Goal: Transaction & Acquisition: Purchase product/service

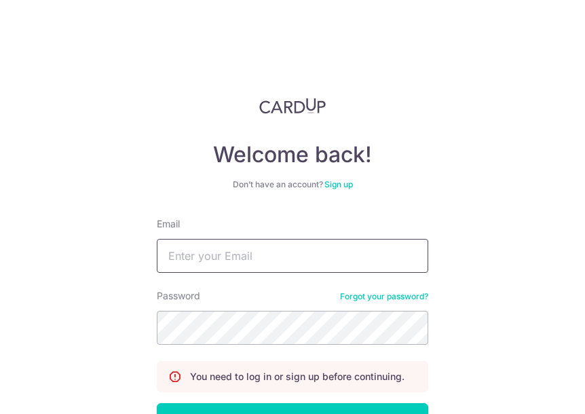
click at [265, 259] on input "Email" at bounding box center [292, 256] width 271 height 34
type input "[EMAIL_ADDRESS][DOMAIN_NAME]"
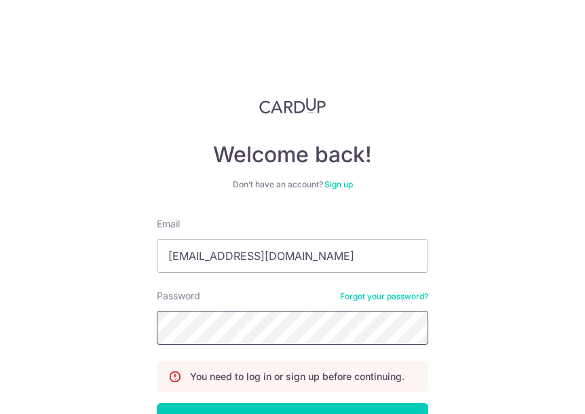
click at [157, 403] on button "Log in" at bounding box center [292, 420] width 271 height 34
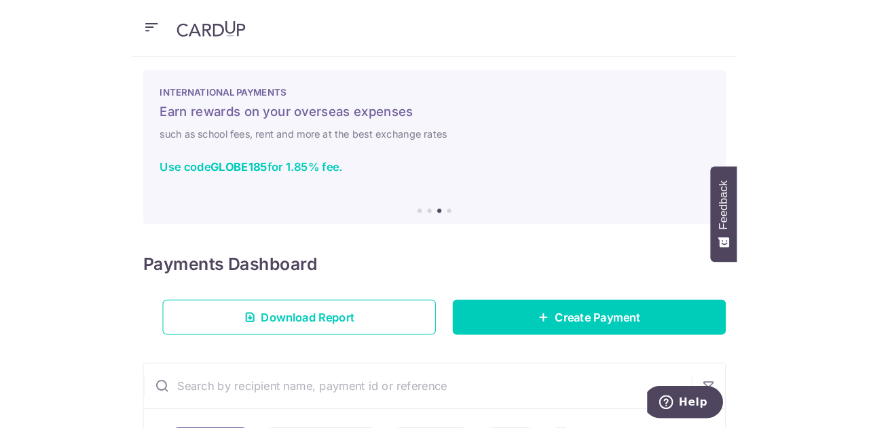
scroll to position [3, 0]
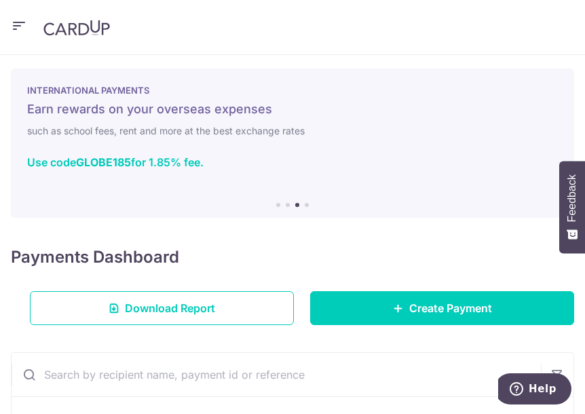
click at [286, 204] on li at bounding box center [288, 205] width 4 height 4
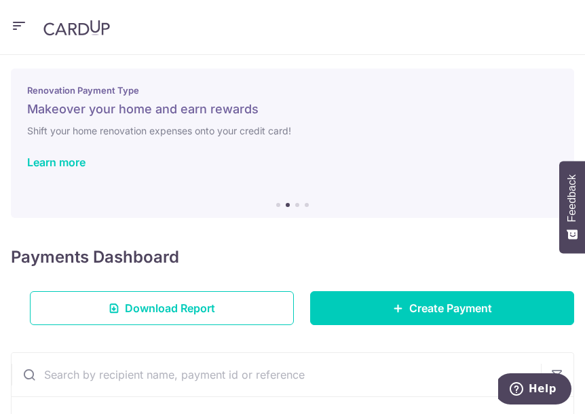
click at [276, 204] on li at bounding box center [278, 205] width 4 height 4
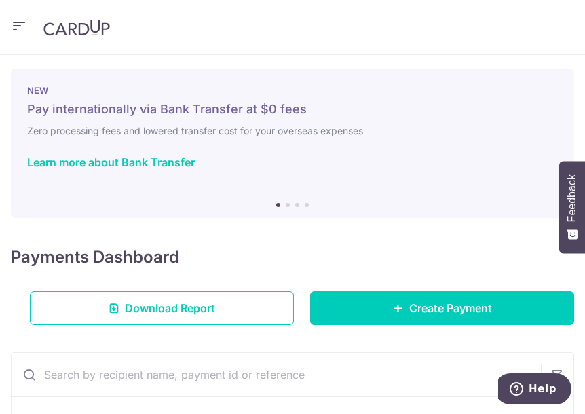
click at [305, 205] on li at bounding box center [307, 205] width 4 height 4
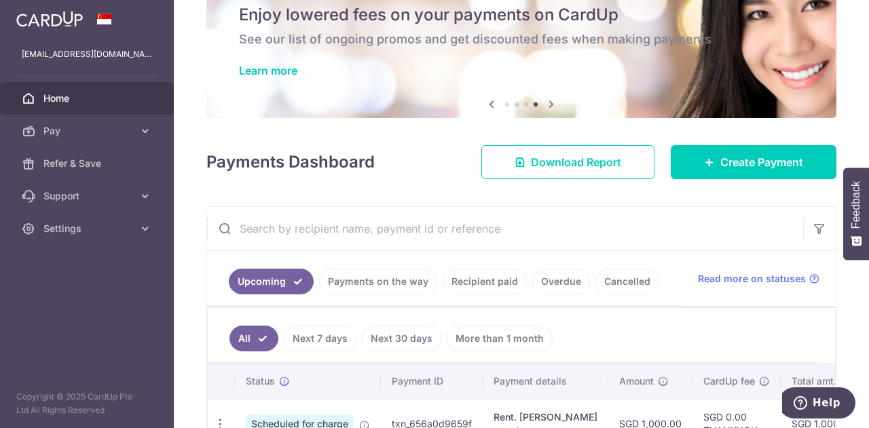
scroll to position [60, 0]
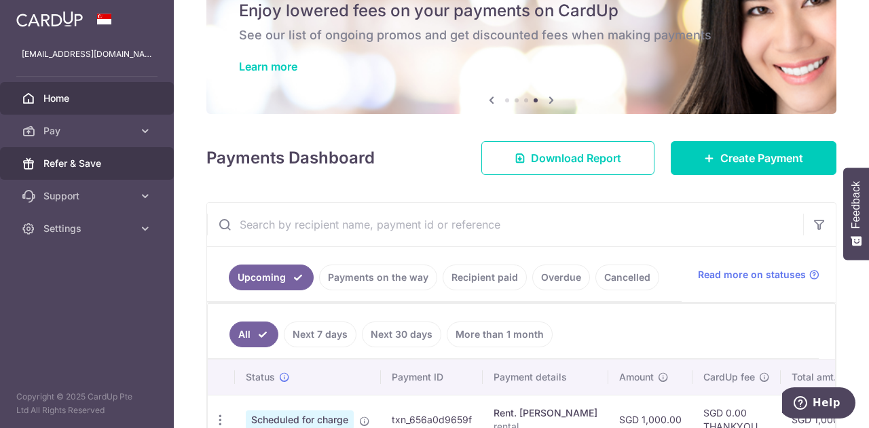
click at [100, 166] on span "Refer & Save" at bounding box center [88, 164] width 90 height 14
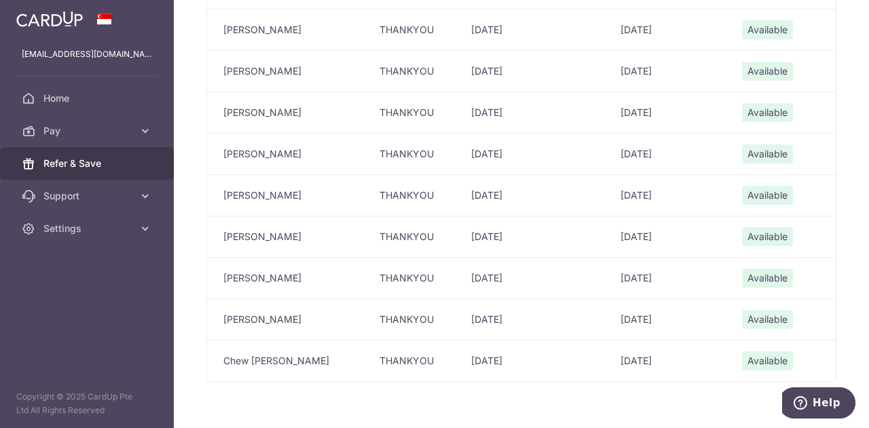
scroll to position [558, 0]
click at [109, 122] on link "Pay" at bounding box center [87, 131] width 174 height 33
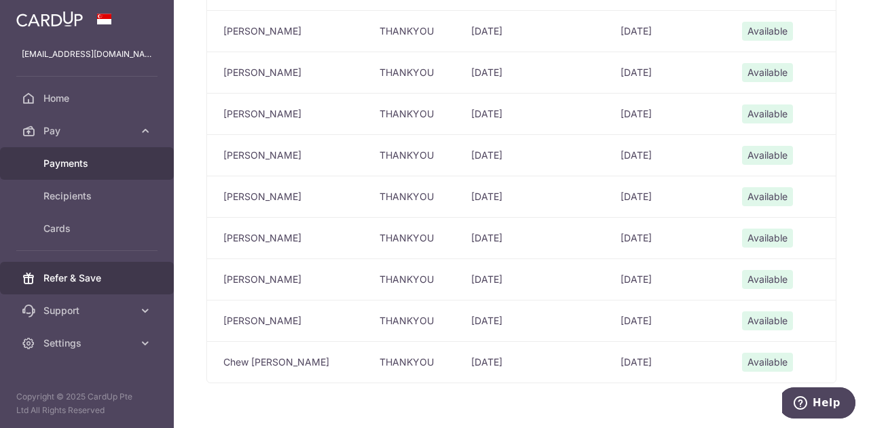
click at [113, 158] on span "Payments" at bounding box center [88, 164] width 90 height 14
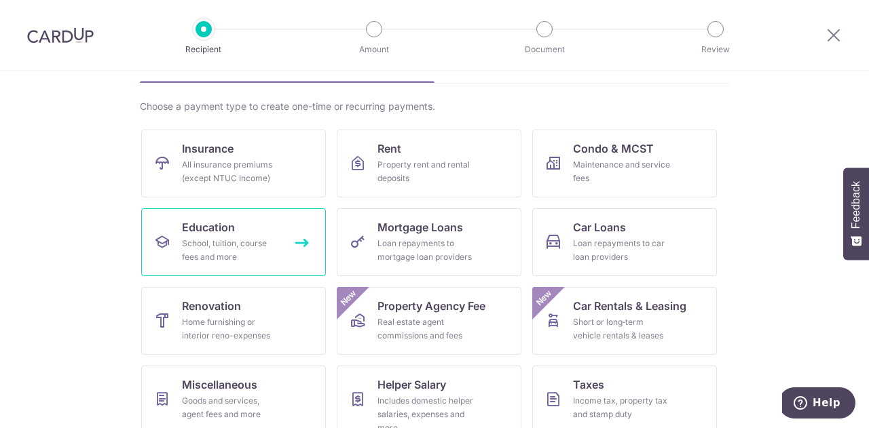
scroll to position [178, 0]
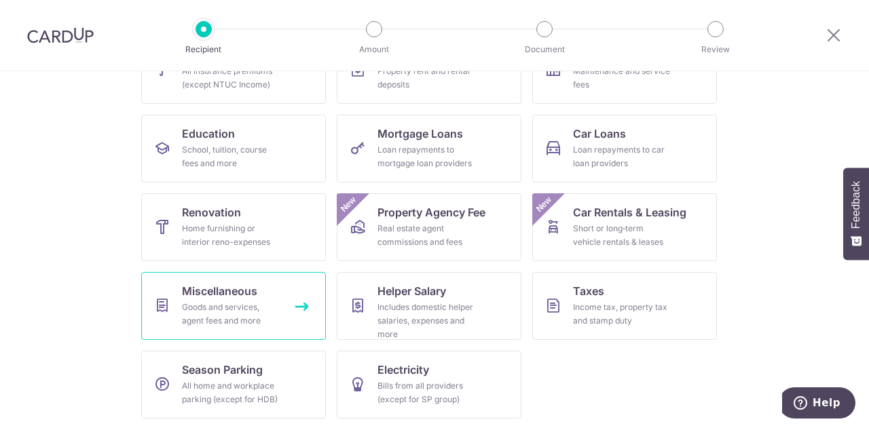
click at [273, 320] on div "Goods and services, agent fees and more" at bounding box center [231, 314] width 98 height 27
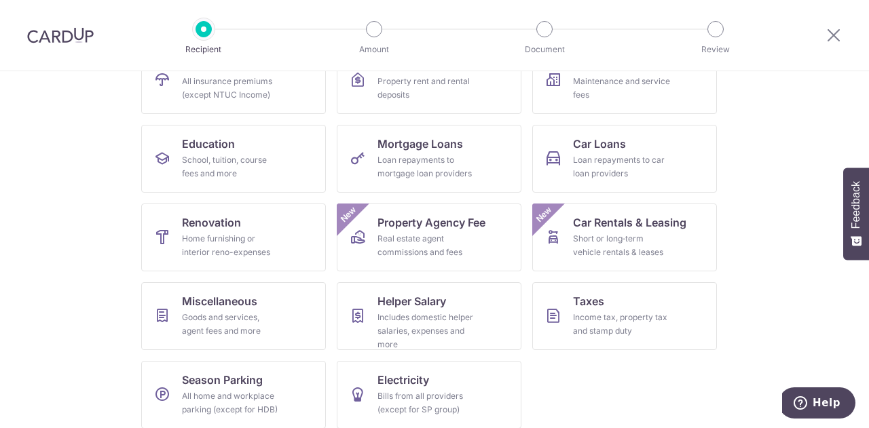
scroll to position [178, 0]
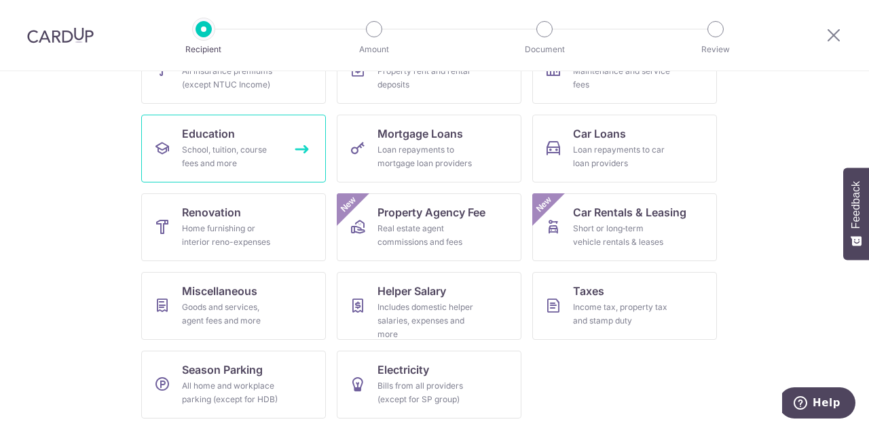
drag, startPoint x: 0, startPoint y: 0, endPoint x: 179, endPoint y: 157, distance: 238.1
click at [182, 157] on div "School, tuition, course fees and more" at bounding box center [231, 156] width 98 height 27
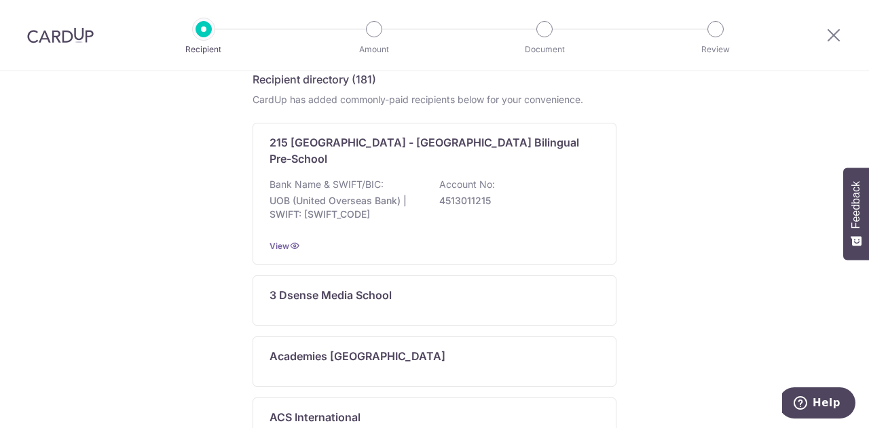
scroll to position [810, 0]
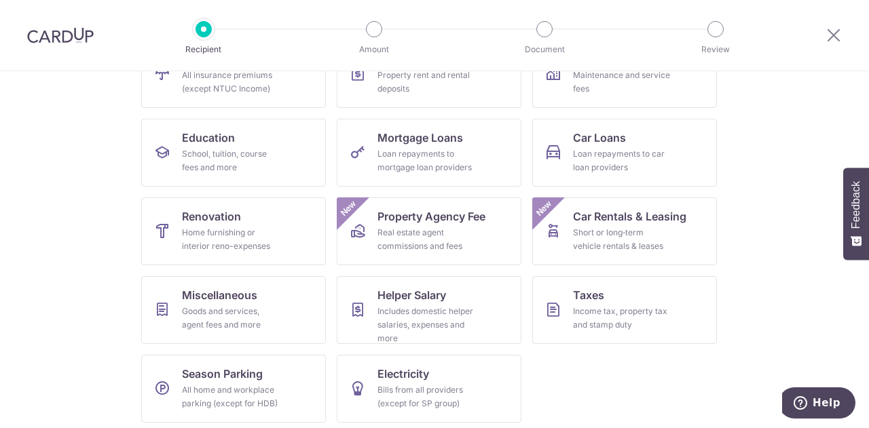
scroll to position [178, 0]
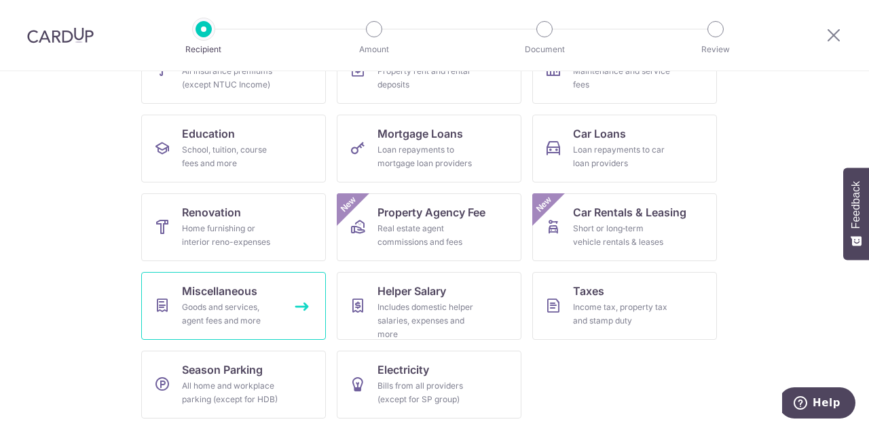
click at [297, 309] on link "Miscellaneous Goods and services, agent fees and more" at bounding box center [233, 306] width 185 height 68
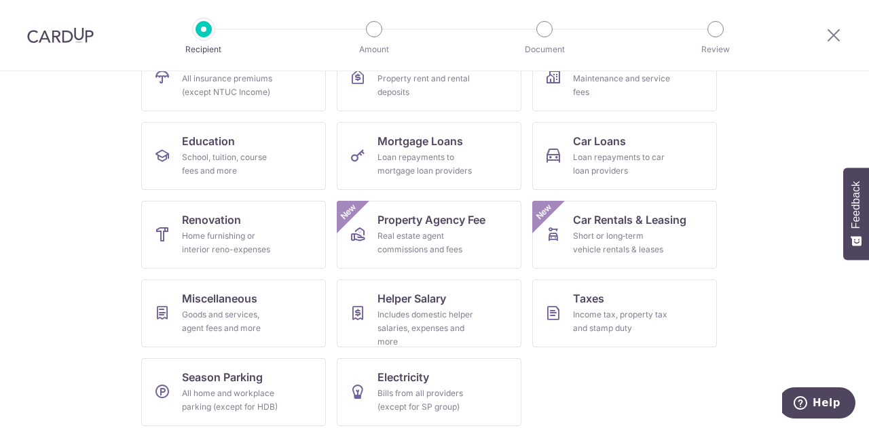
scroll to position [178, 0]
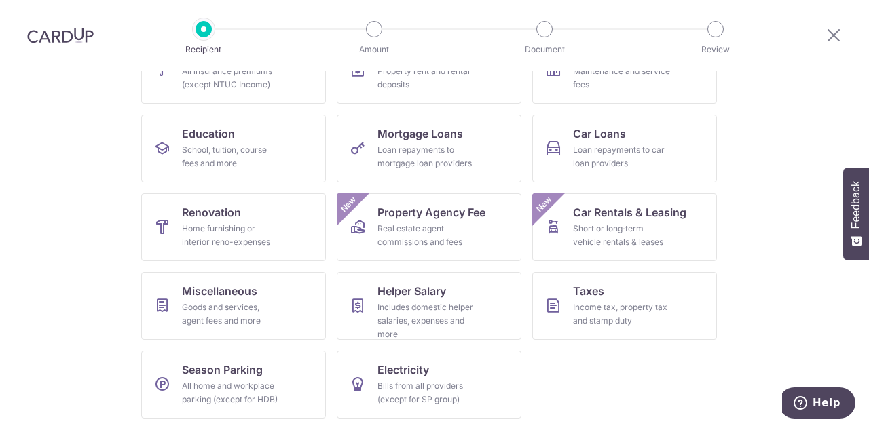
click at [755, 359] on section "What would you like to pay for? Domestic payments International payments New Ch…" at bounding box center [434, 249] width 869 height 357
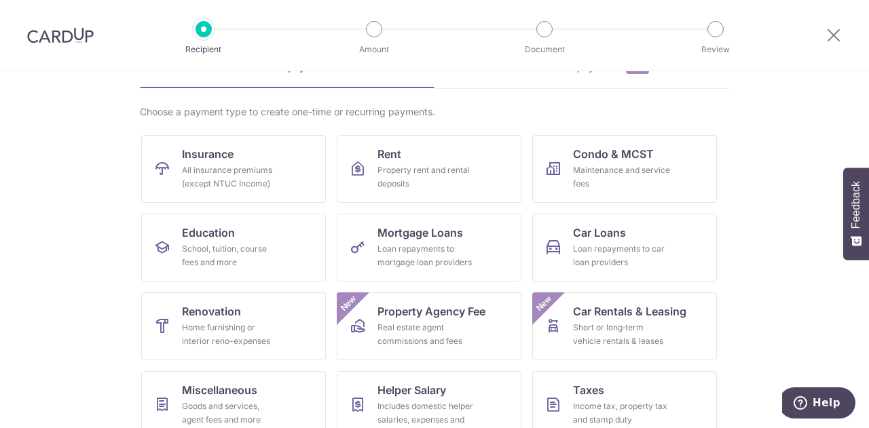
scroll to position [76, 0]
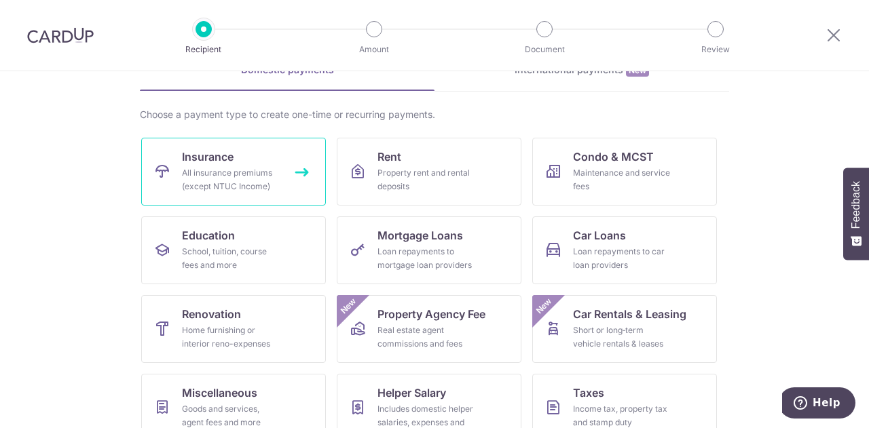
click at [255, 178] on div "All insurance premiums (except NTUC Income)" at bounding box center [231, 179] width 98 height 27
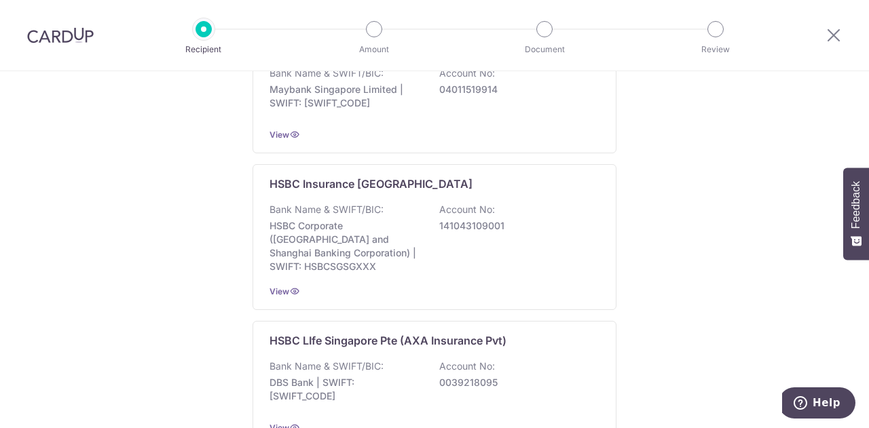
scroll to position [878, 0]
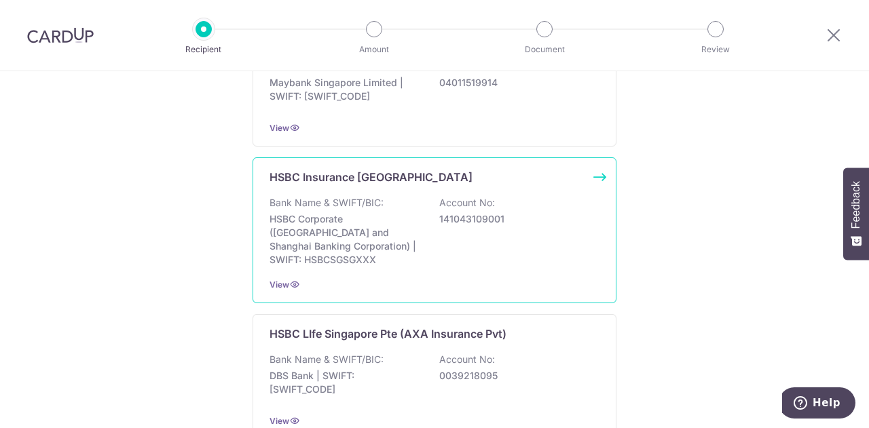
click at [542, 212] on p "141043109001" at bounding box center [515, 219] width 152 height 14
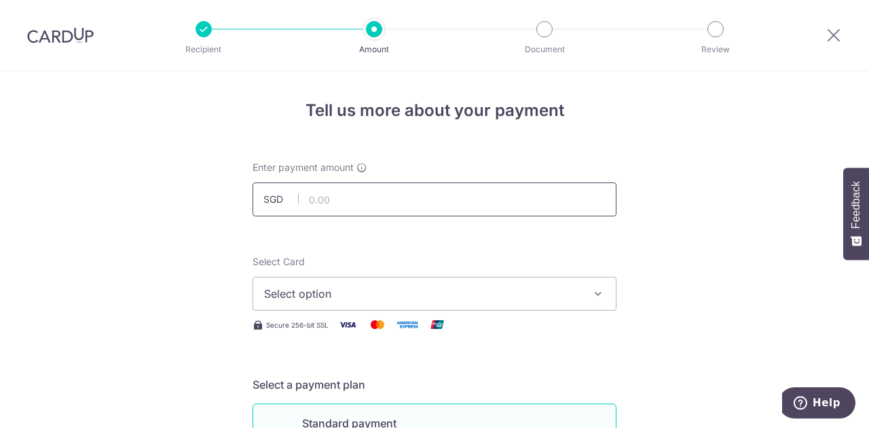
click at [455, 202] on input "text" at bounding box center [434, 200] width 364 height 34
type input "5"
type input "300.00"
click at [487, 287] on span "Select option" at bounding box center [422, 294] width 316 height 16
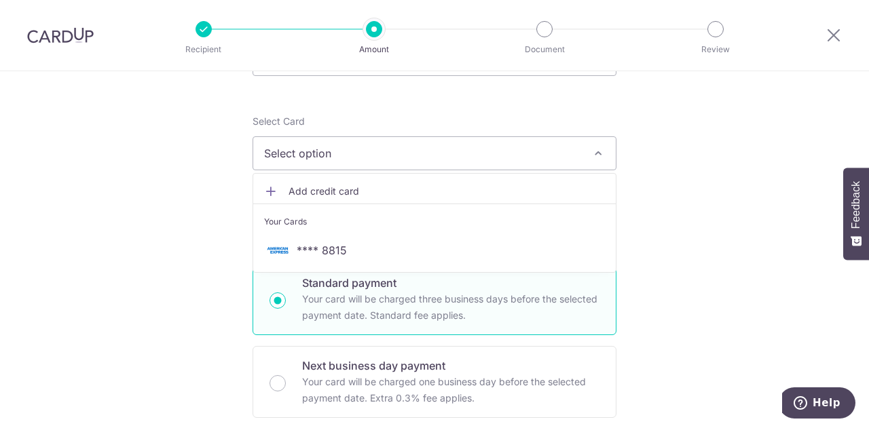
scroll to position [151, 0]
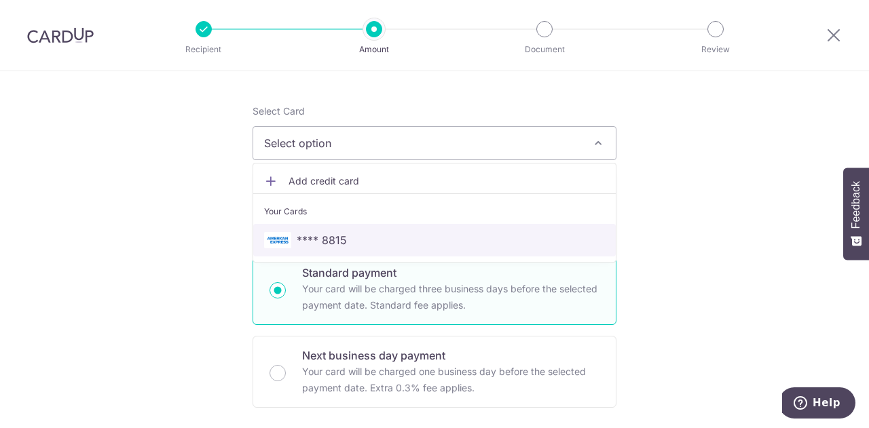
click at [331, 243] on span "**** 8815" at bounding box center [322, 240] width 50 height 16
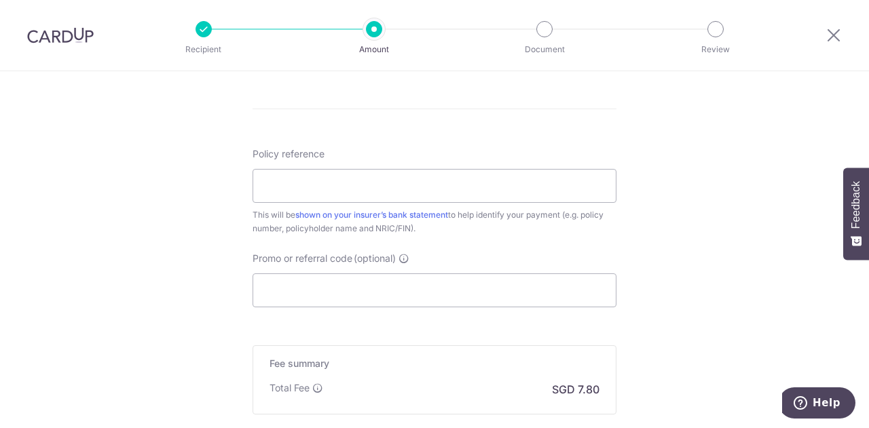
scroll to position [709, 0]
click at [404, 306] on input "Promo or referral code (optional)" at bounding box center [434, 292] width 364 height 34
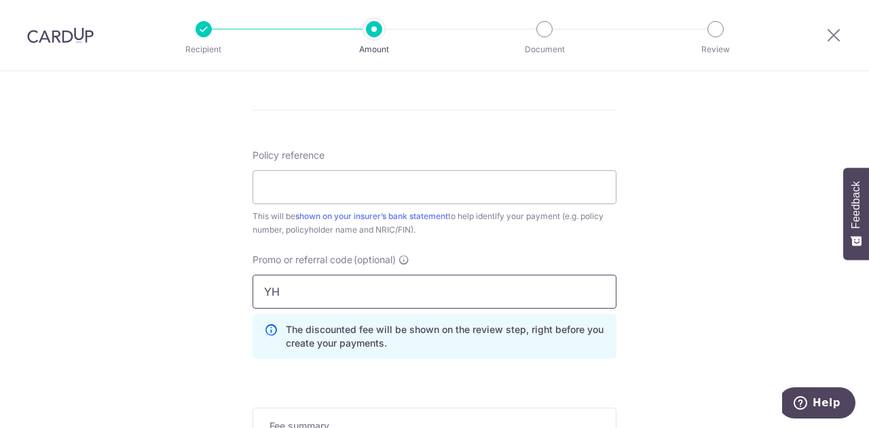
click at [404, 306] on input "YH" at bounding box center [434, 292] width 364 height 34
type input "YUHANGL448"
click at [652, 309] on div "Tell us more about your payment Enter payment amount SGD 300.00 300.00 Select C…" at bounding box center [434, 6] width 869 height 1289
click at [538, 282] on input "YUHANGL448" at bounding box center [434, 292] width 364 height 34
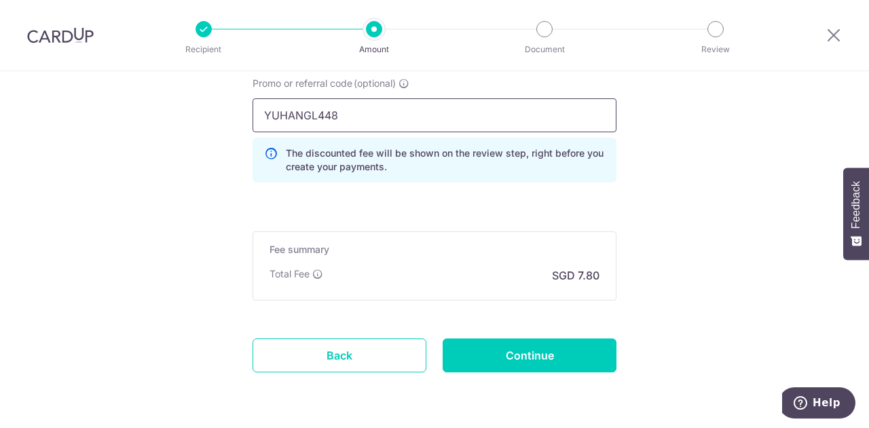
scroll to position [887, 0]
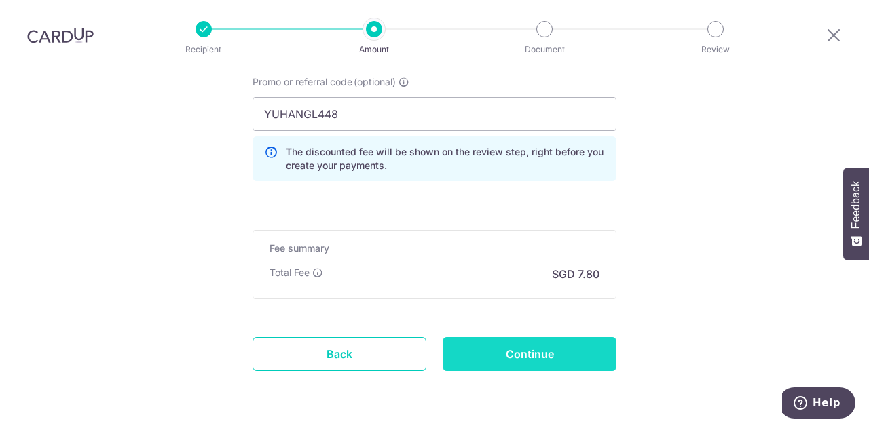
click at [524, 347] on input "Continue" at bounding box center [529, 354] width 174 height 34
type input "Create Schedule"
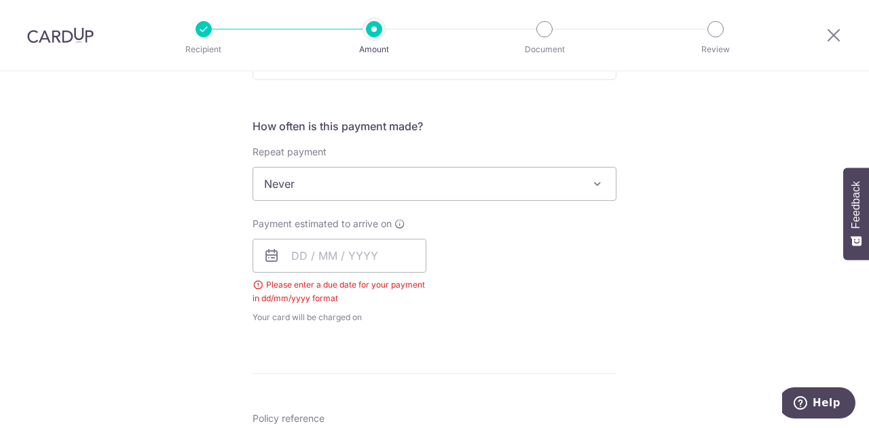
scroll to position [478, 0]
click at [337, 260] on input "text" at bounding box center [339, 257] width 174 height 34
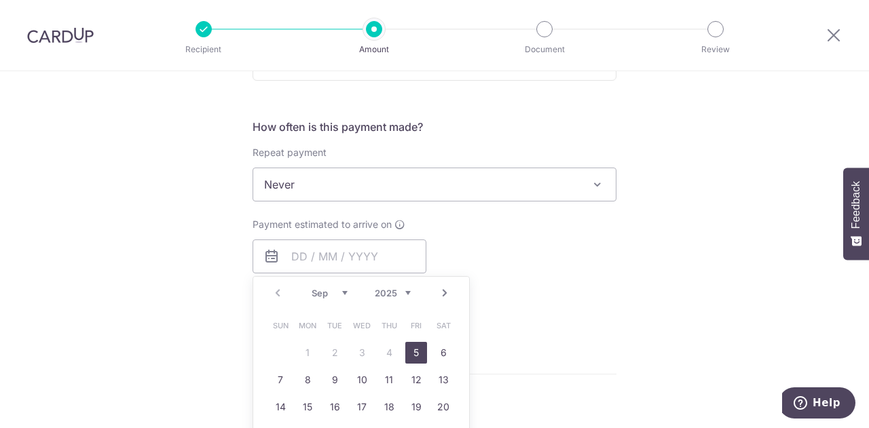
click at [410, 354] on link "5" at bounding box center [416, 353] width 22 height 22
type input "[DATE]"
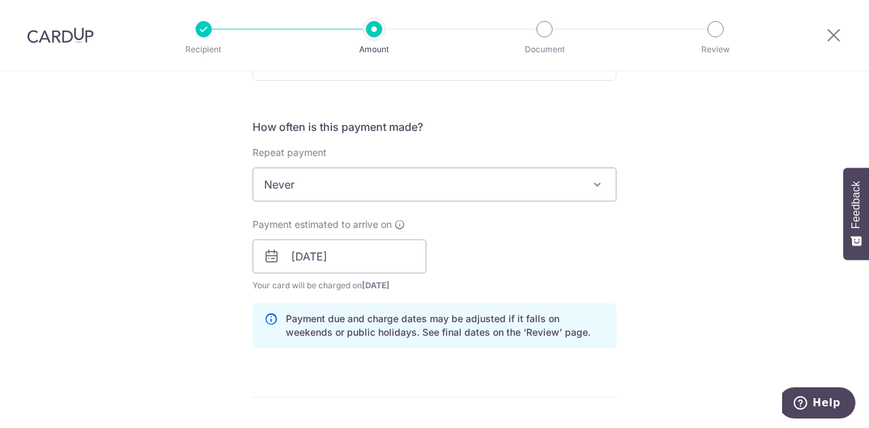
click at [517, 284] on div "Payment estimated to arrive on [DATE] Prev Next Sep Oct Nov [DATE] 2026 2027 20…" at bounding box center [434, 255] width 380 height 75
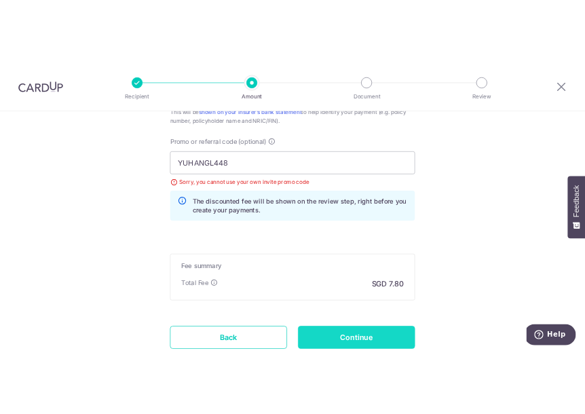
scroll to position [927, 0]
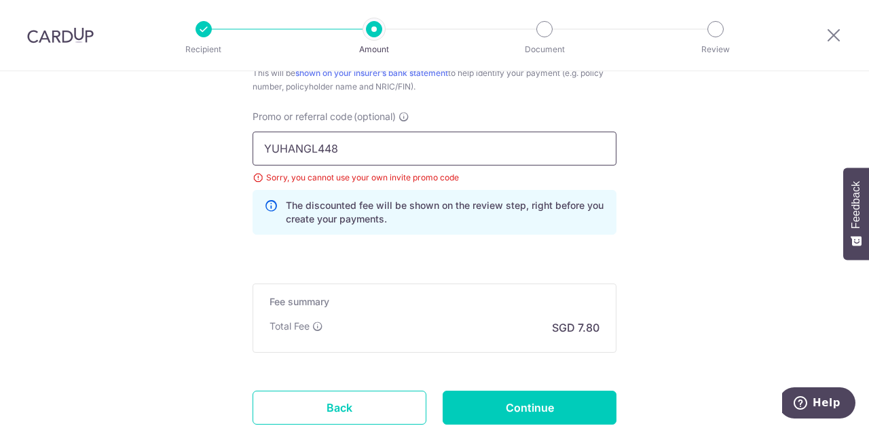
click at [305, 147] on input "YUHANGL448" at bounding box center [434, 149] width 364 height 34
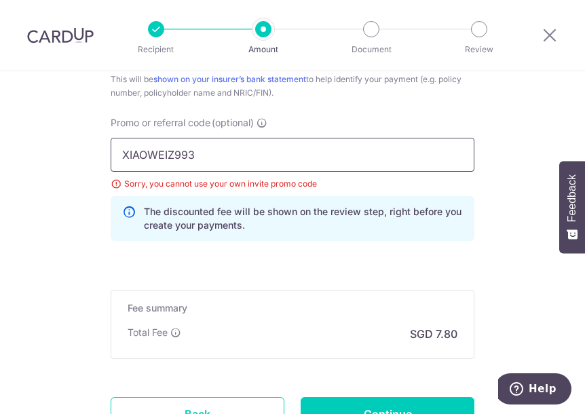
type input "XIAOWEIZ993"
